Goal: Navigation & Orientation: Find specific page/section

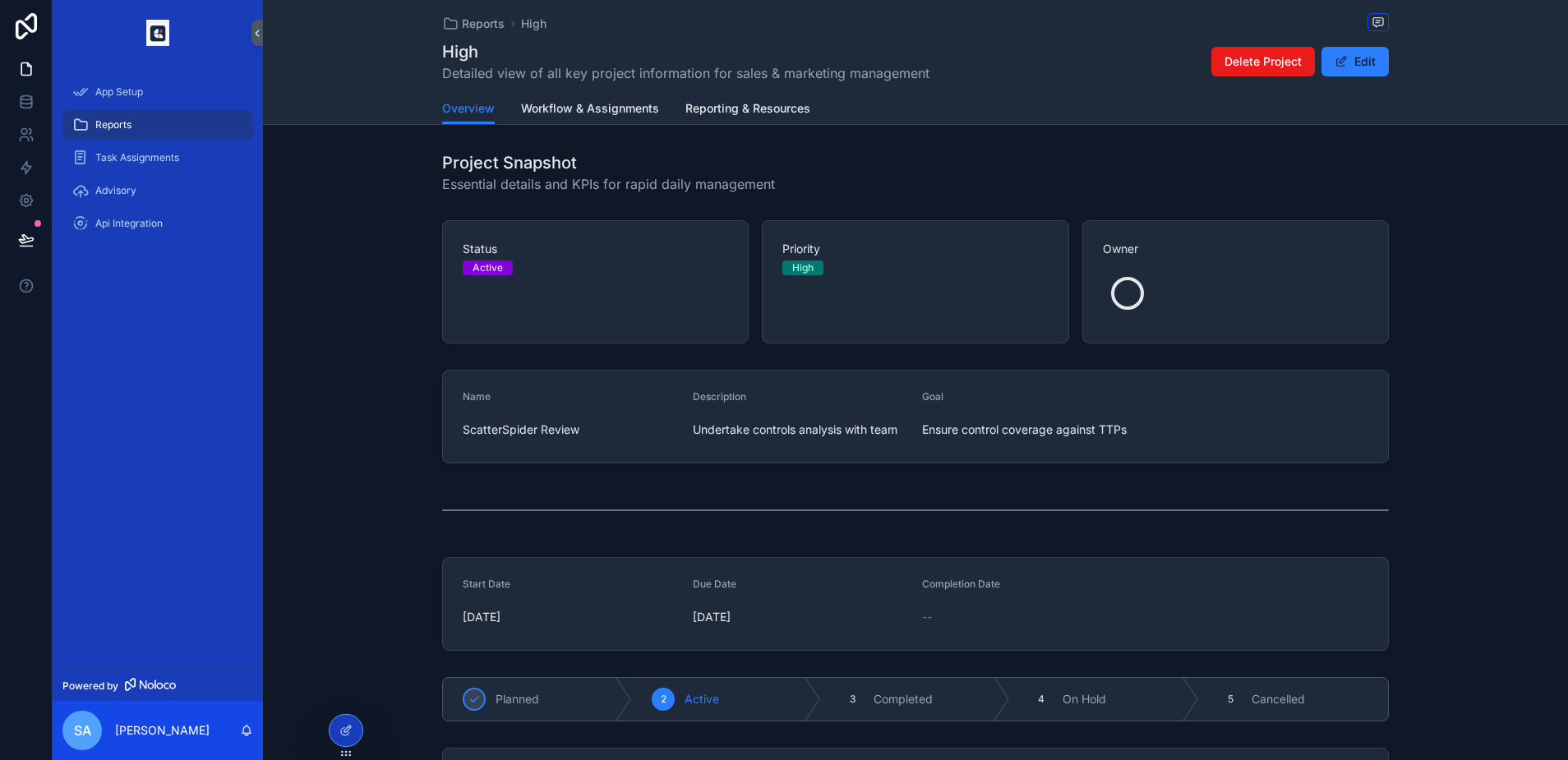
click at [116, 132] on div "Reports" at bounding box center [157, 125] width 171 height 26
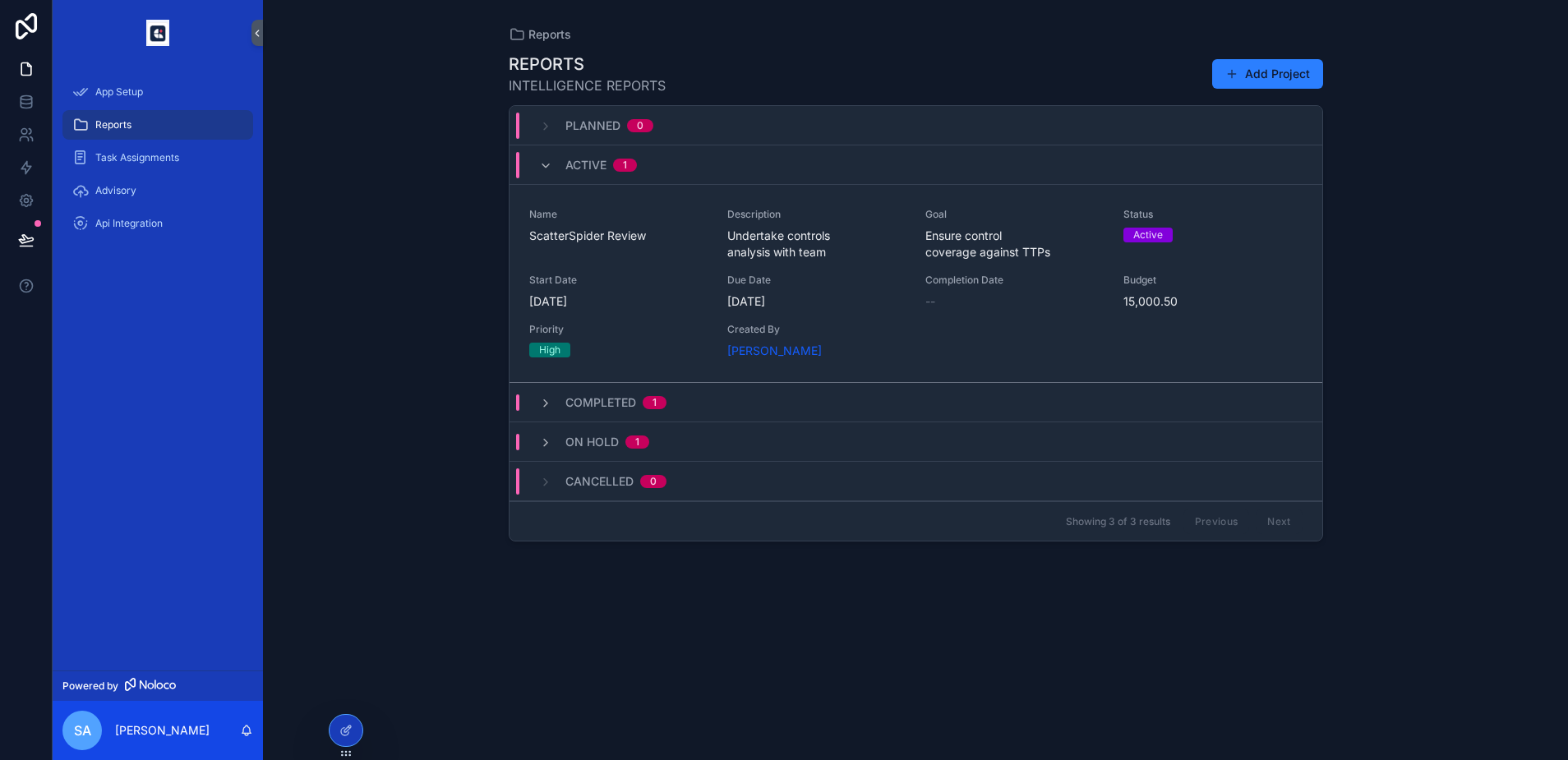
click at [642, 273] on div "Name ScatterSpider Review Description Undertake controls analysis with team Goa…" at bounding box center [916, 283] width 774 height 151
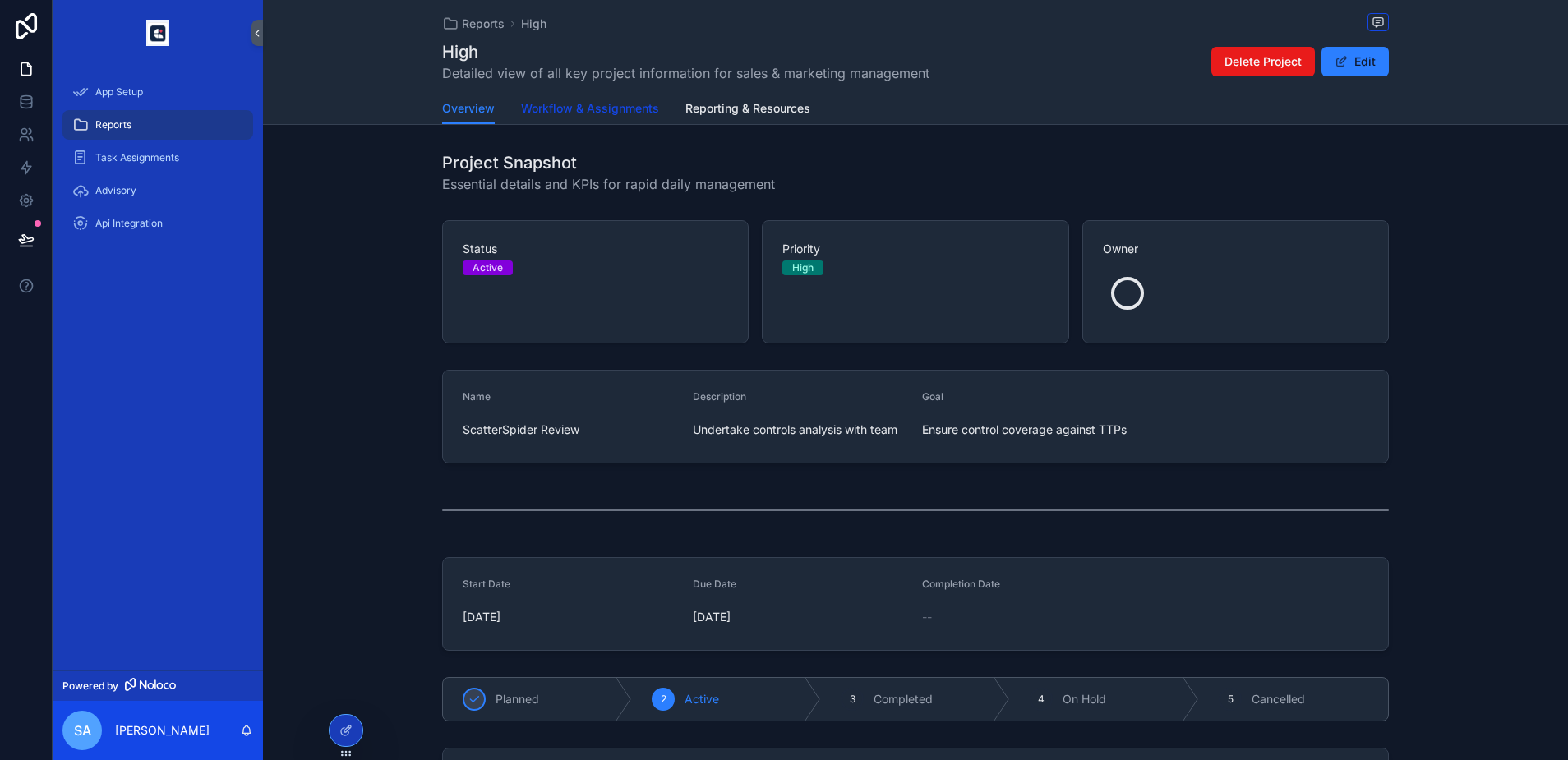
click at [622, 115] on span "Workflow & Assignments" at bounding box center [591, 108] width 138 height 16
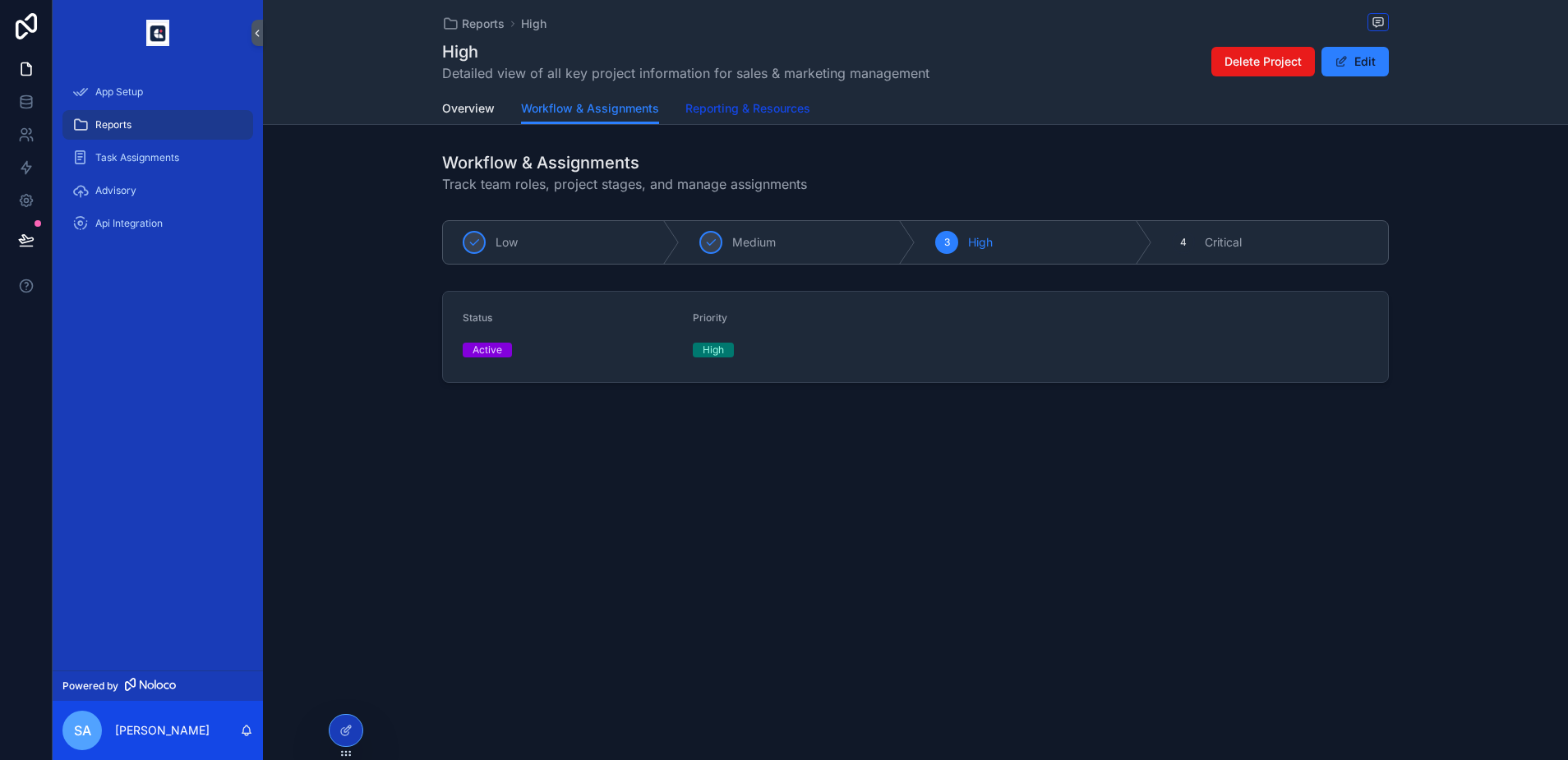
click at [764, 109] on span "Reporting & Resources" at bounding box center [747, 108] width 125 height 16
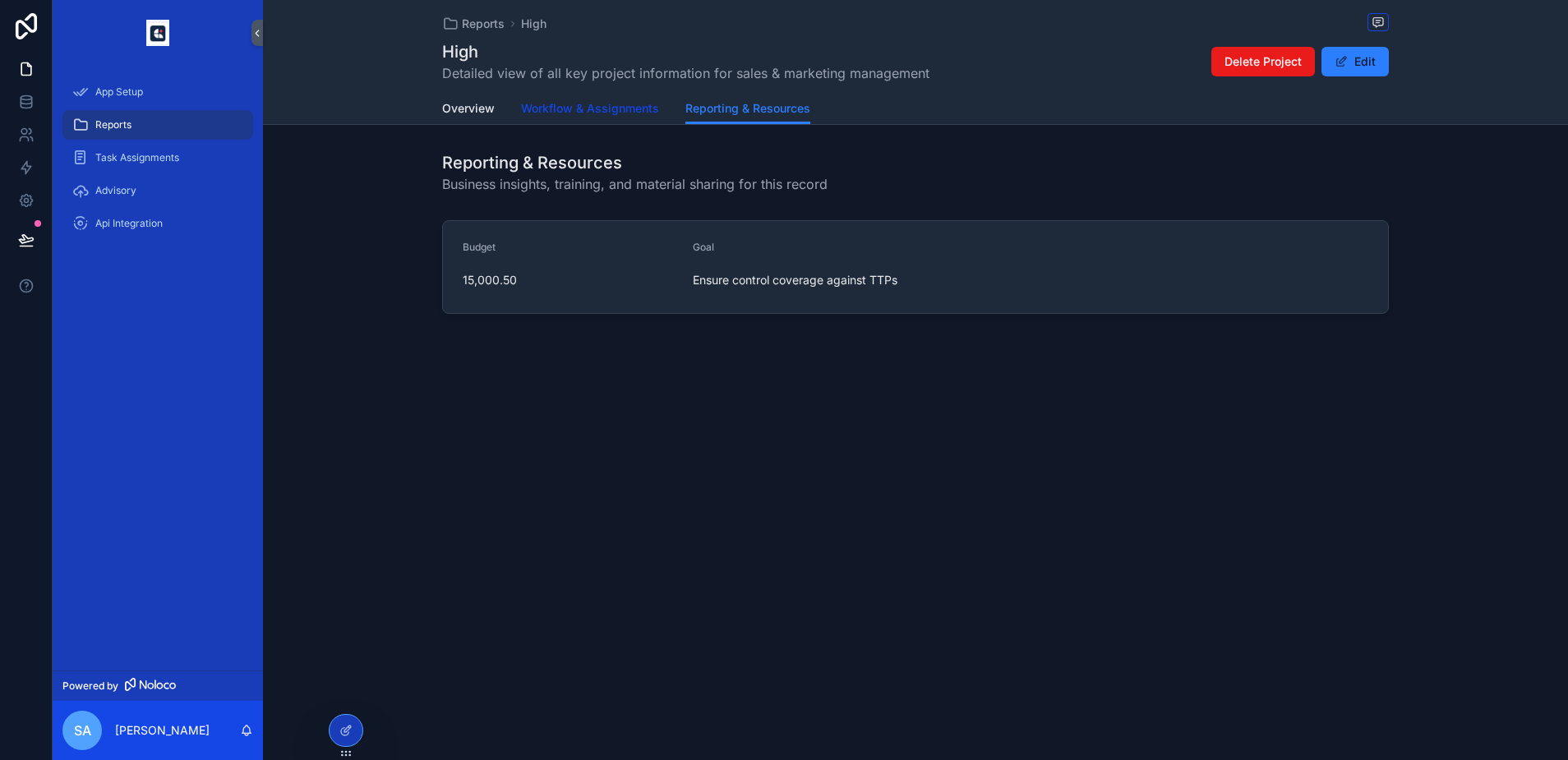
click at [569, 99] on link "Workflow & Assignments" at bounding box center [591, 110] width 138 height 33
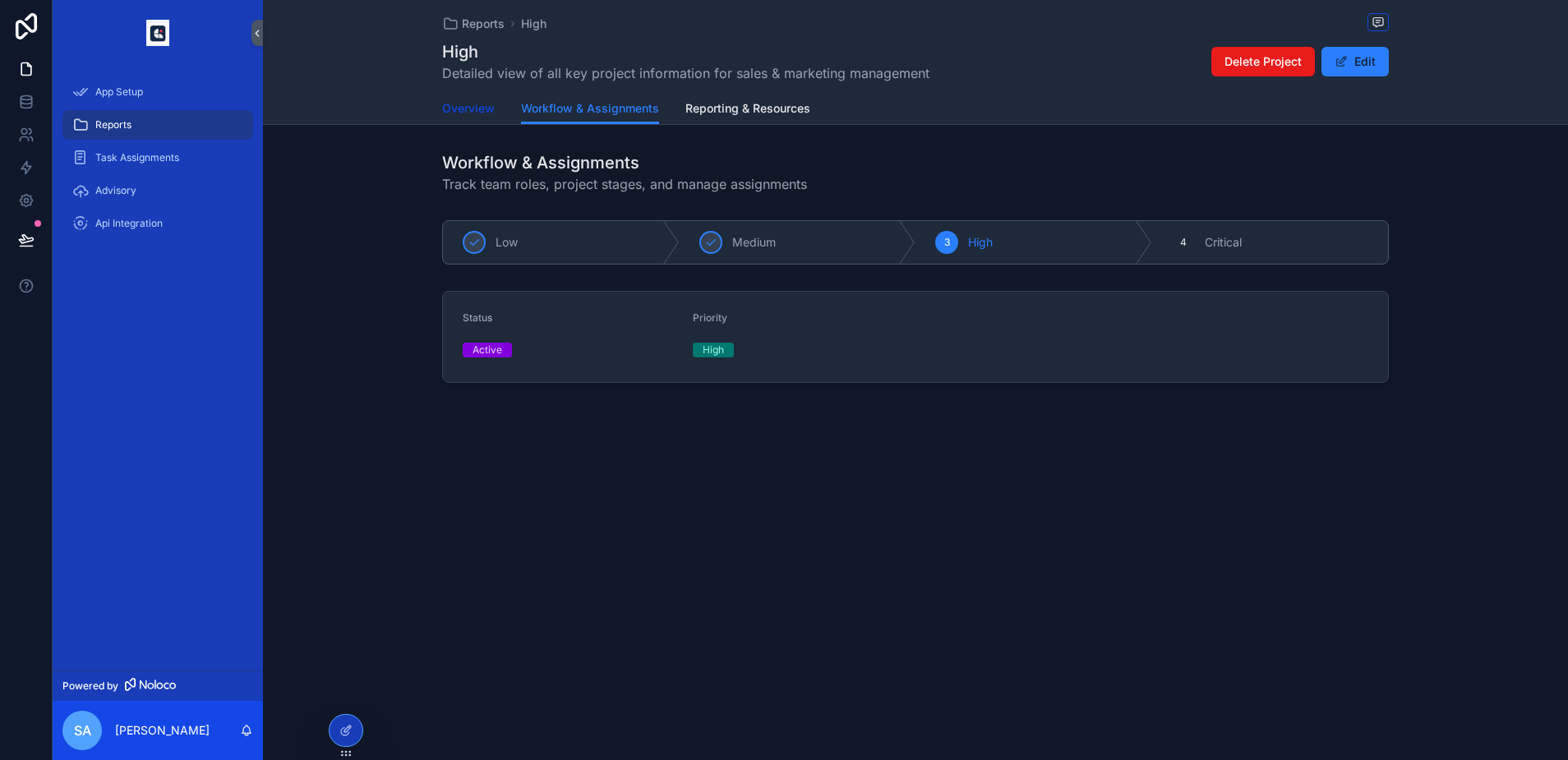
click at [489, 111] on span "Overview" at bounding box center [469, 108] width 53 height 16
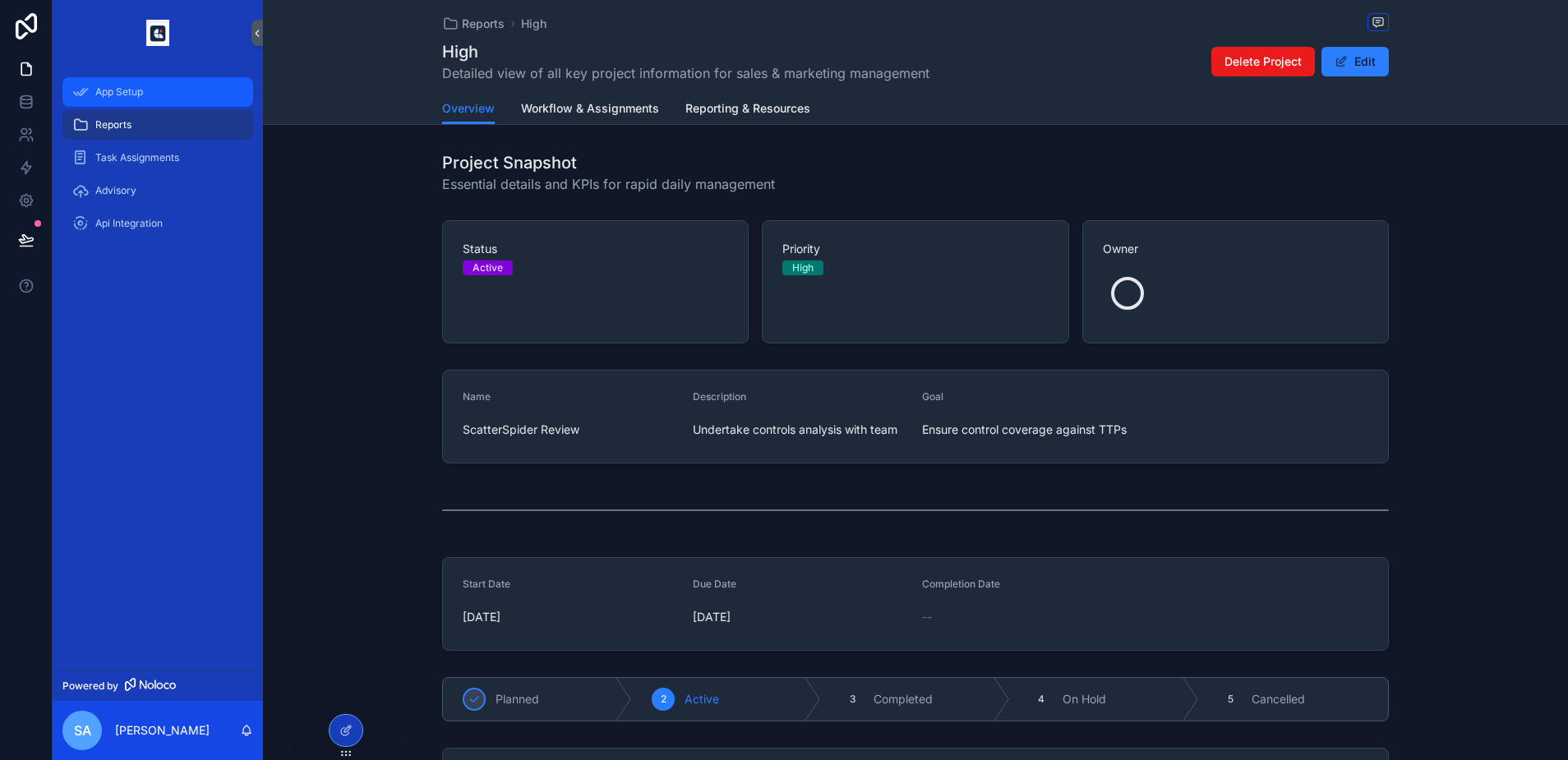
click at [147, 101] on div "App Setup" at bounding box center [157, 92] width 171 height 26
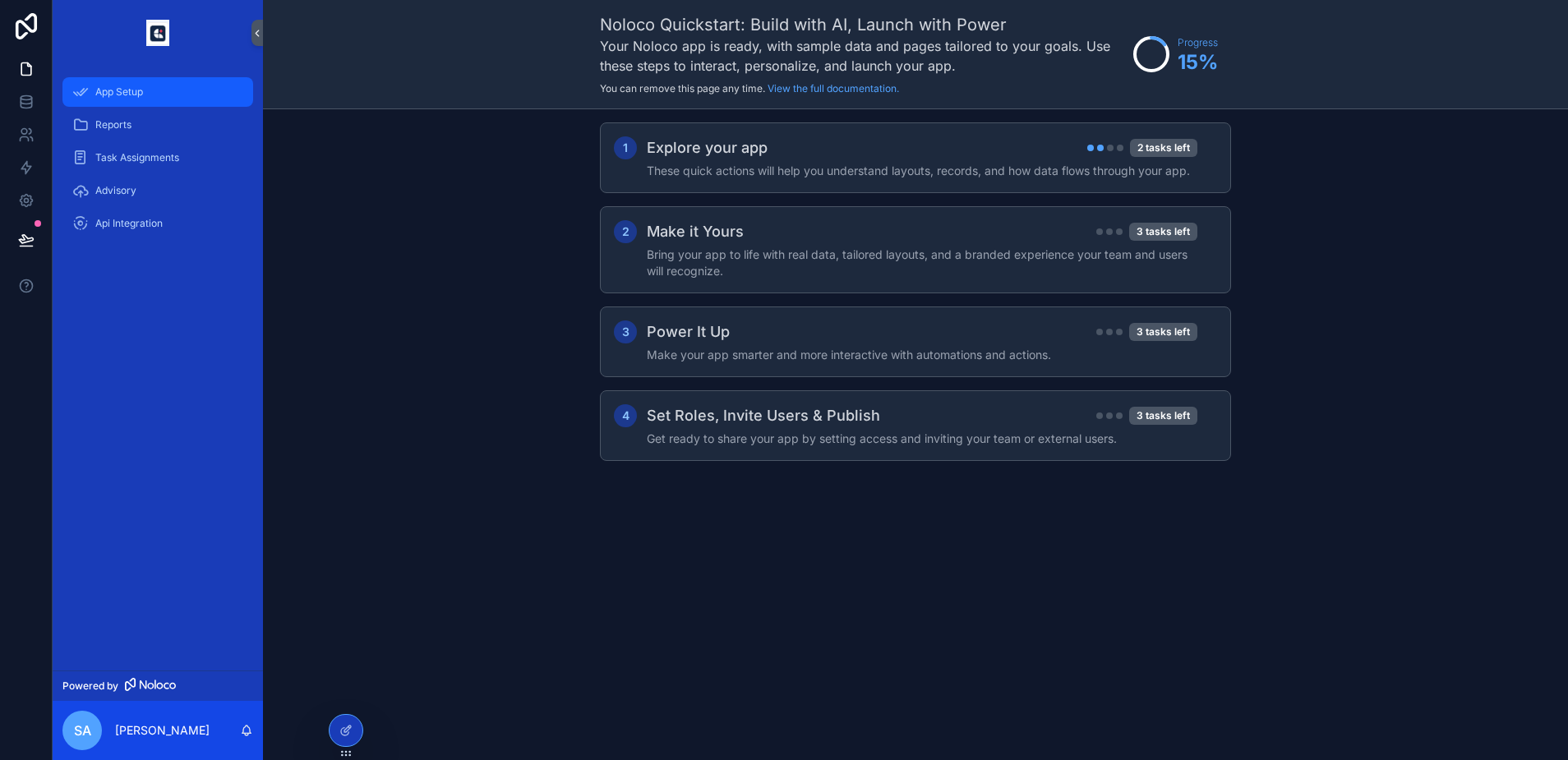
click at [133, 95] on span "App Setup" at bounding box center [119, 92] width 47 height 13
click at [30, 67] on icon at bounding box center [25, 70] width 10 height 13
click at [119, 125] on span "Reports" at bounding box center [114, 125] width 36 height 13
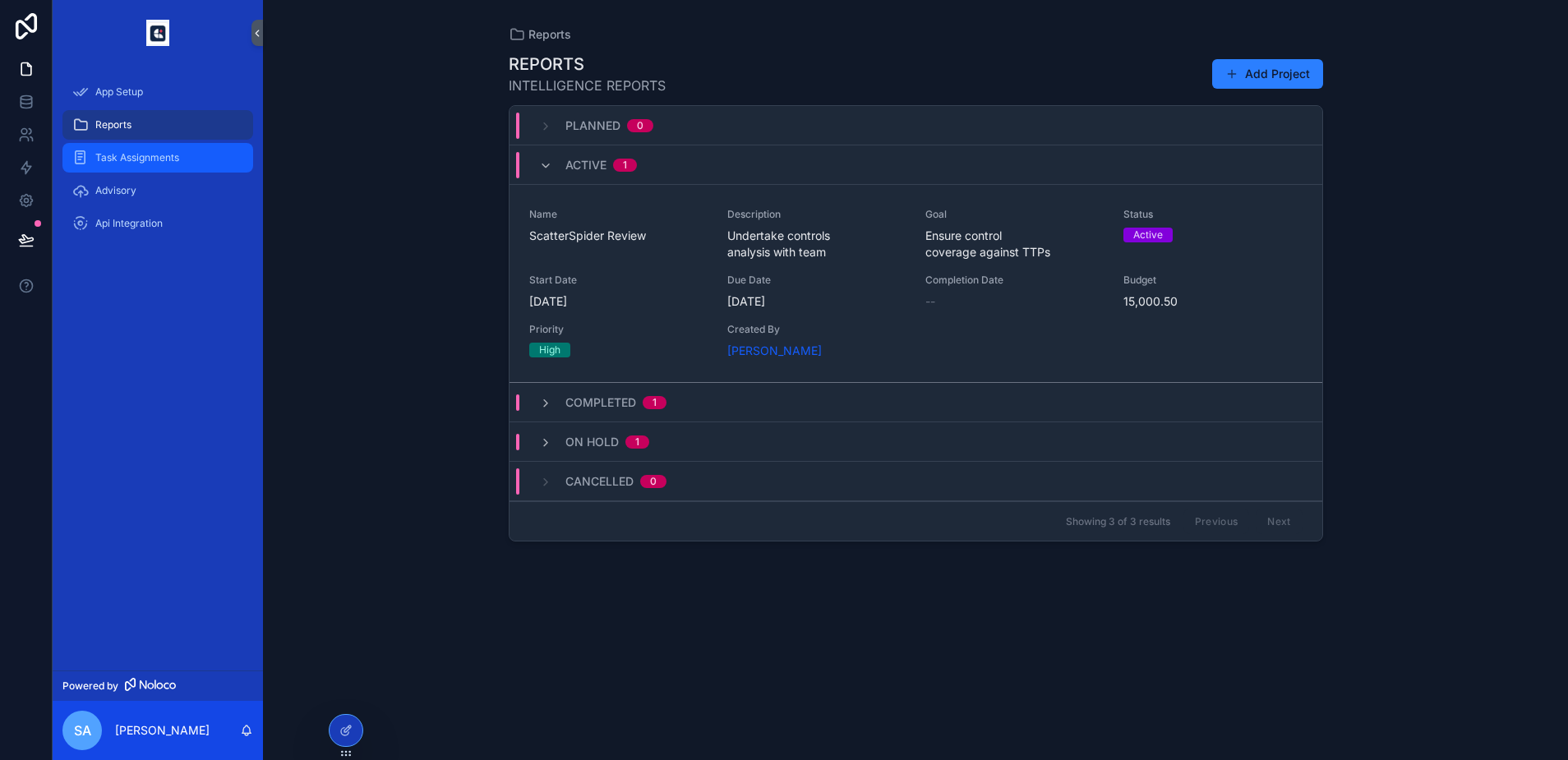
click at [132, 159] on span "Task Assignments" at bounding box center [137, 157] width 84 height 13
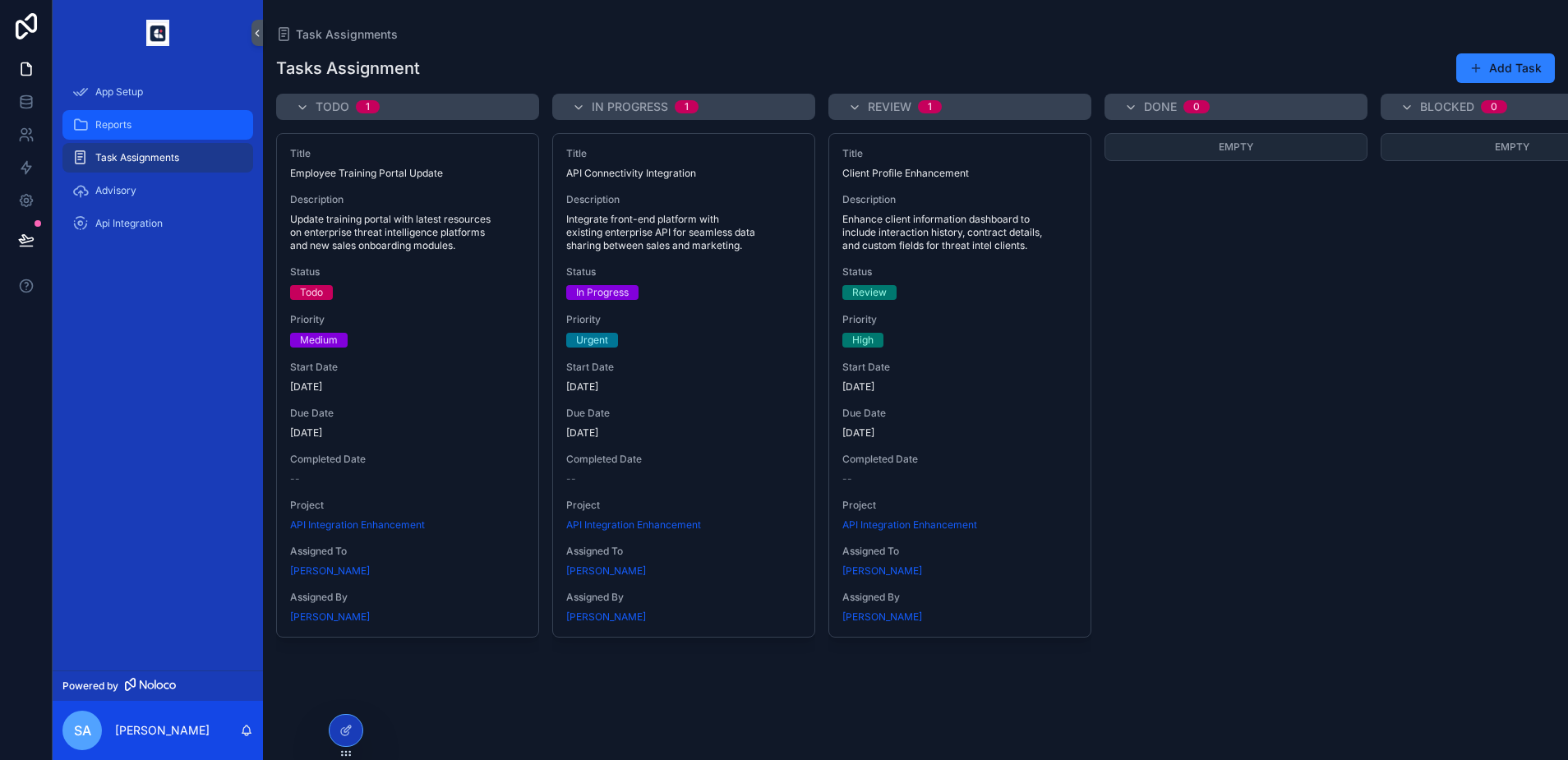
click at [144, 131] on div "Reports" at bounding box center [157, 125] width 171 height 26
